Goal: Task Accomplishment & Management: Manage account settings

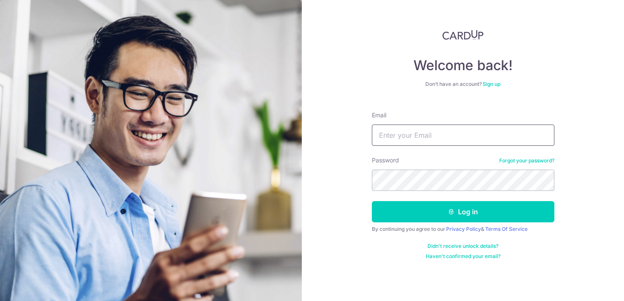
click at [417, 141] on input "Email" at bounding box center [463, 134] width 183 height 21
type input "[EMAIL_ADDRESS][DOMAIN_NAME]"
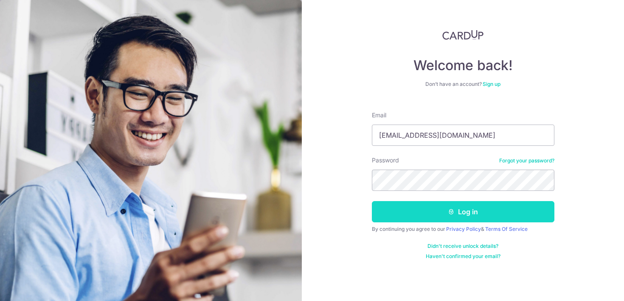
click at [402, 207] on button "Log in" at bounding box center [463, 211] width 183 height 21
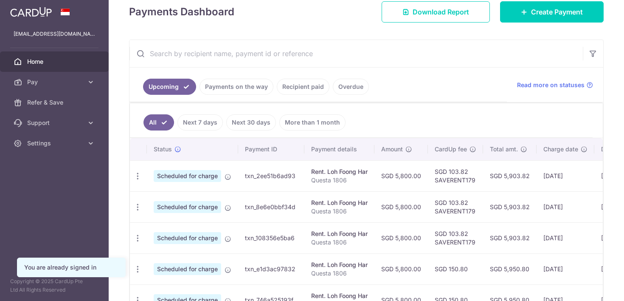
click at [240, 85] on link "Payments on the way" at bounding box center [237, 87] width 74 height 16
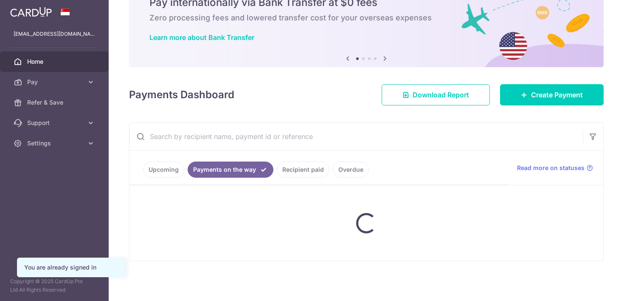
scroll to position [20, 0]
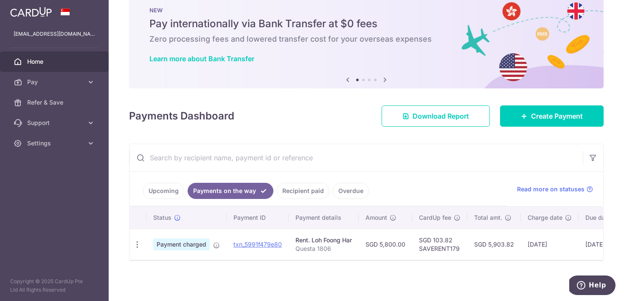
click at [168, 197] on link "Upcoming" at bounding box center [163, 191] width 41 height 16
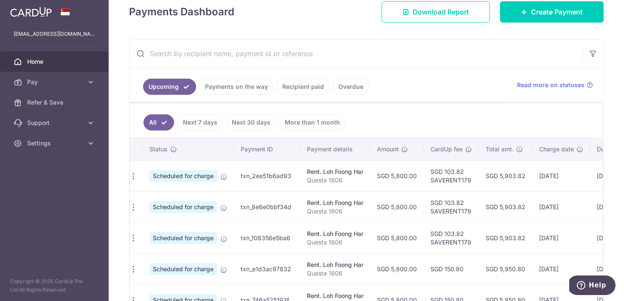
scroll to position [0, 0]
